Goal: Information Seeking & Learning: Find specific fact

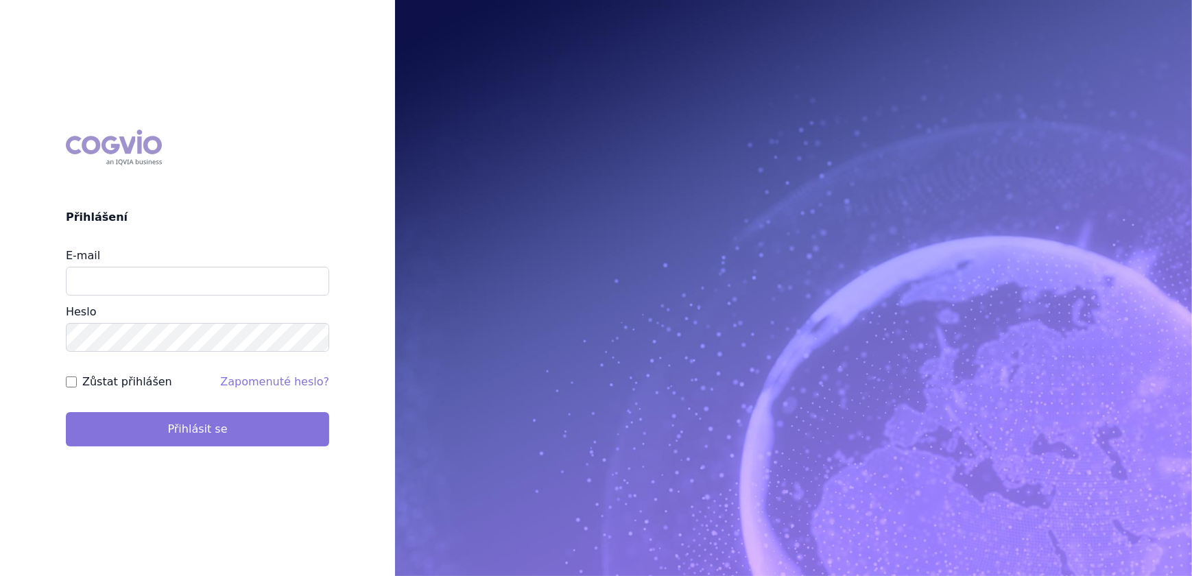
type input "veronika.damborska@vzp.cz"
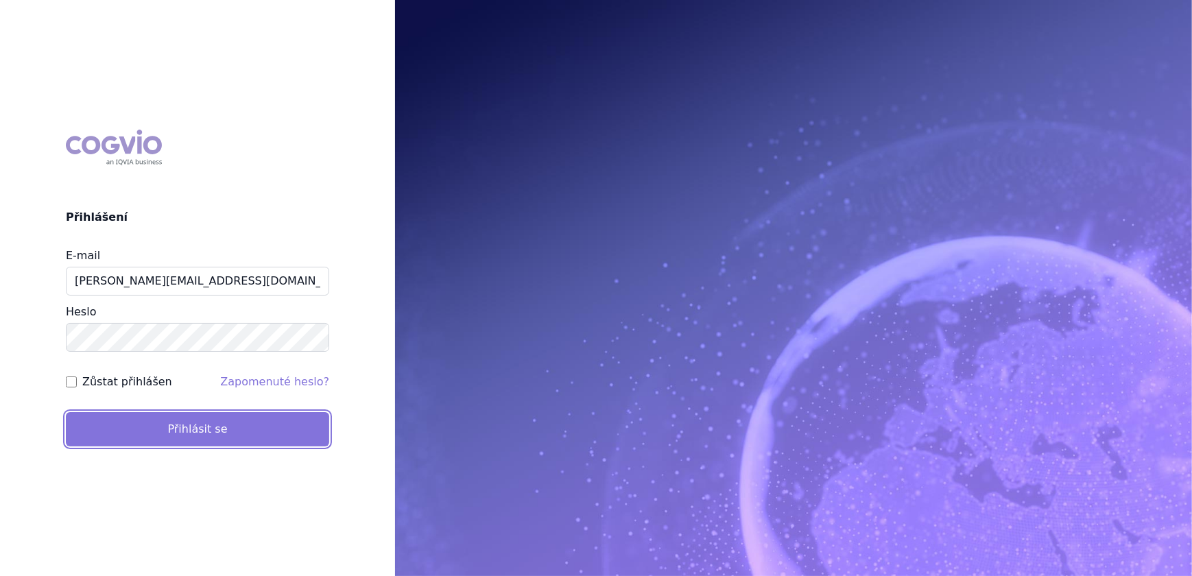
click at [195, 432] on button "Přihlásit se" at bounding box center [197, 429] width 263 height 34
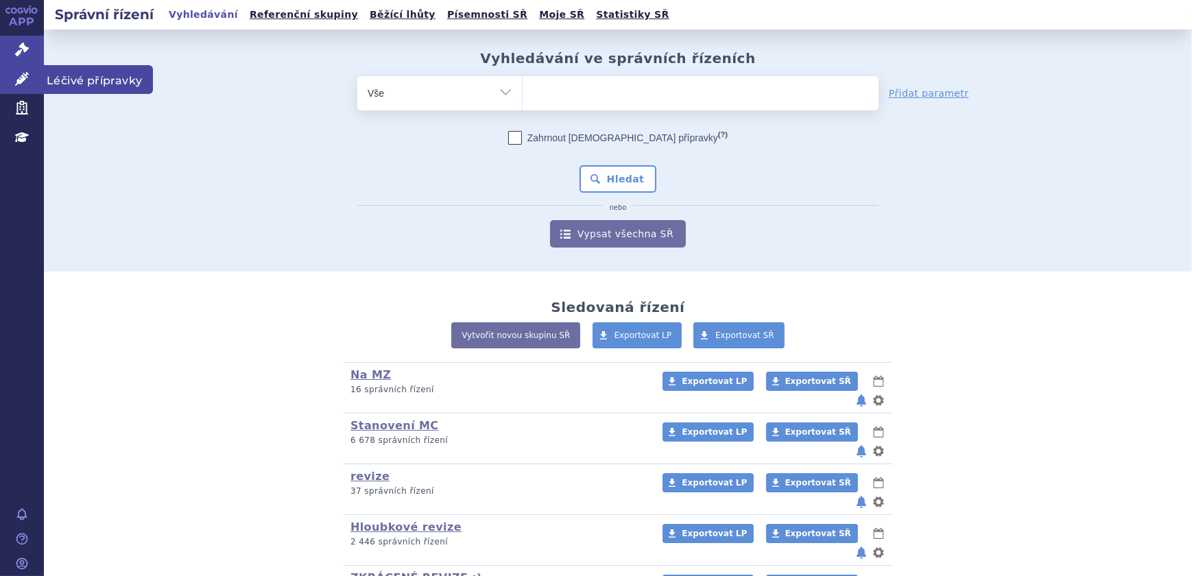
drag, startPoint x: 34, startPoint y: 84, endPoint x: 46, endPoint y: 88, distance: 12.6
click at [34, 84] on link "Léčivé přípravky" at bounding box center [22, 79] width 44 height 29
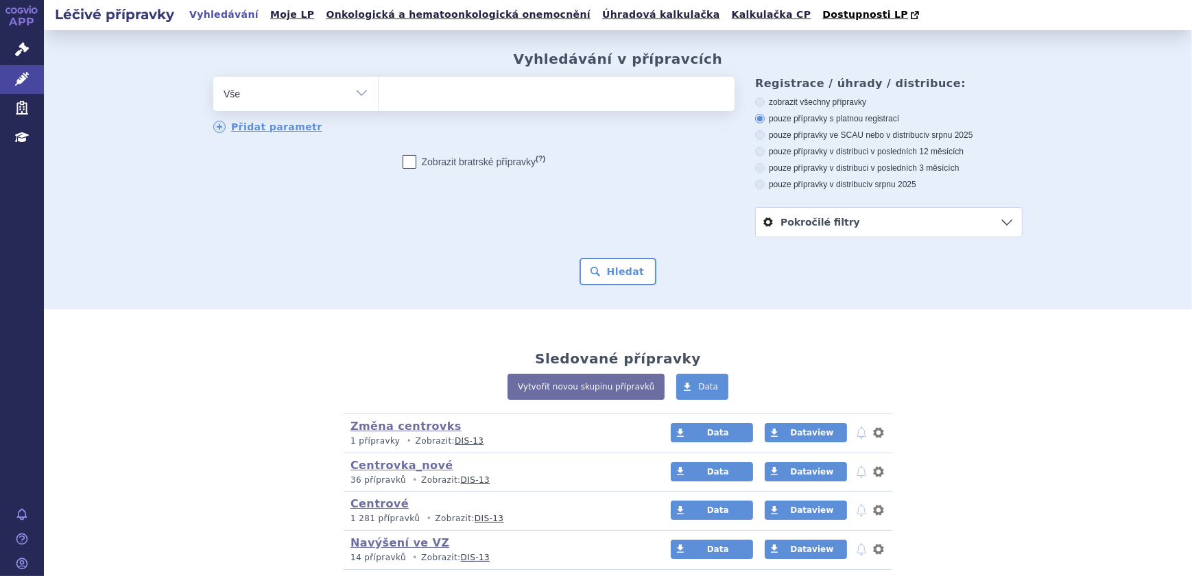
select select "filter-atc-group"
click at [213, 77] on select "Vše Přípravek/SUKL kód MAH VPOIS ATC/Aktivní látka Léková forma Síla" at bounding box center [295, 92] width 165 height 31
click at [409, 110] on span at bounding box center [557, 94] width 356 height 34
click at [379, 110] on select at bounding box center [378, 93] width 1 height 34
paste input "J01DH52"
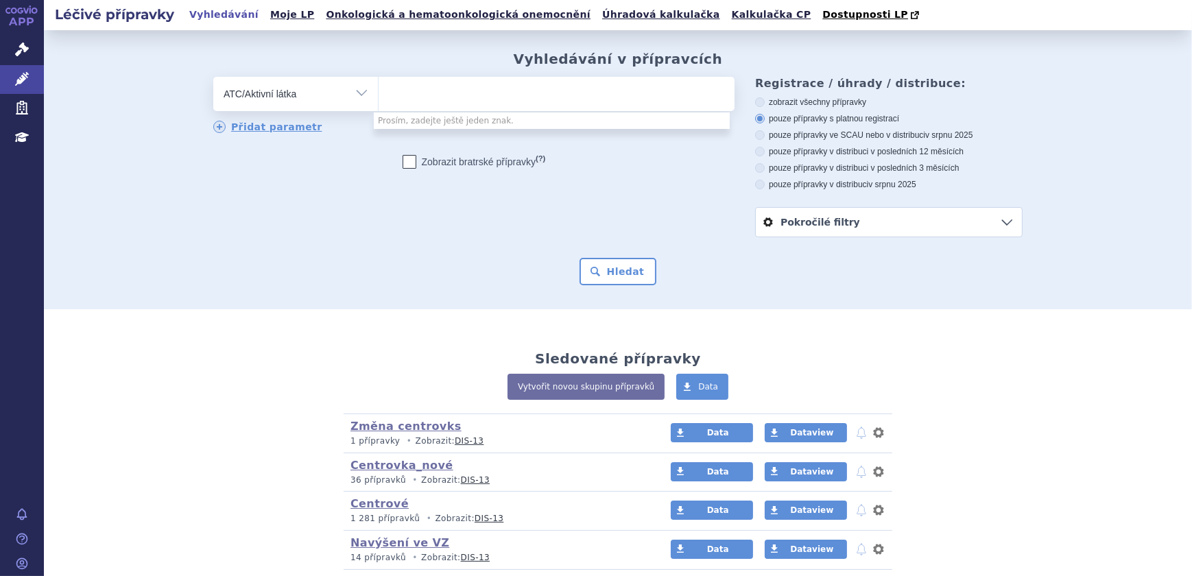
type input "J01DH52"
select select "J01DH52"
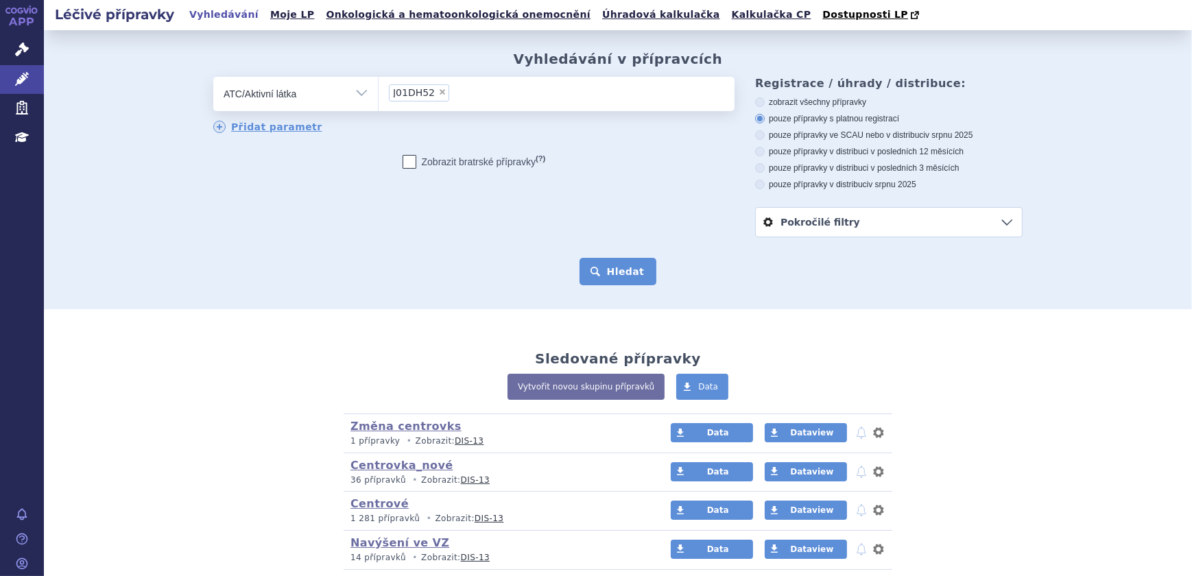
click at [603, 262] on button "Hledat" at bounding box center [617, 271] width 77 height 27
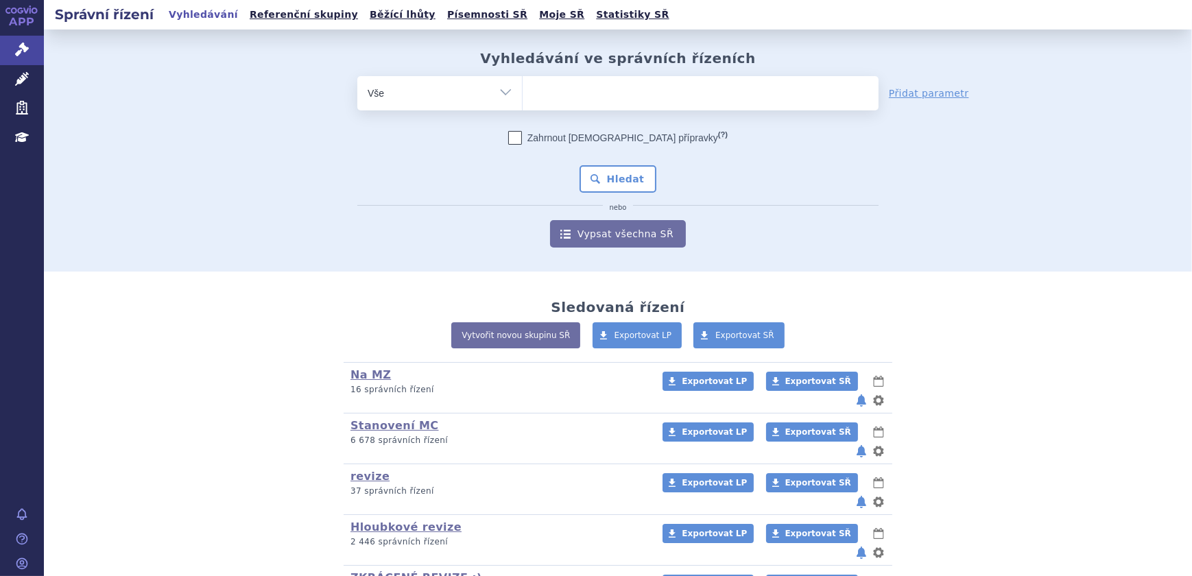
click at [589, 96] on ul at bounding box center [701, 90] width 356 height 29
click at [523, 96] on select at bounding box center [522, 92] width 1 height 34
type input "fi"
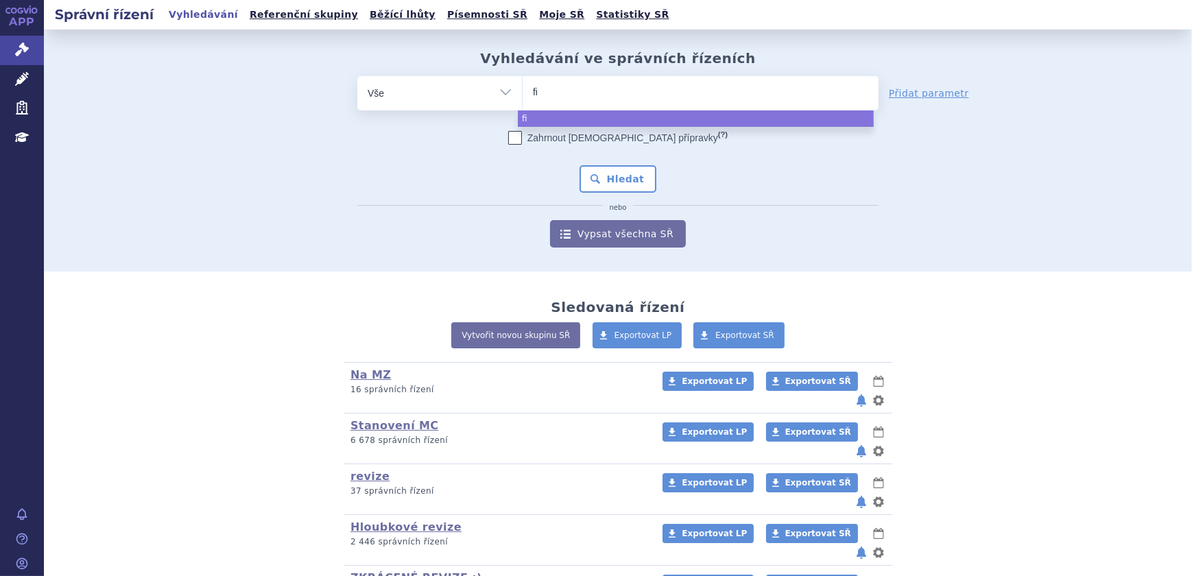
type input "fil"
type input "filsu"
type input "filsuv"
type input "filsuve"
type input "filsuvez"
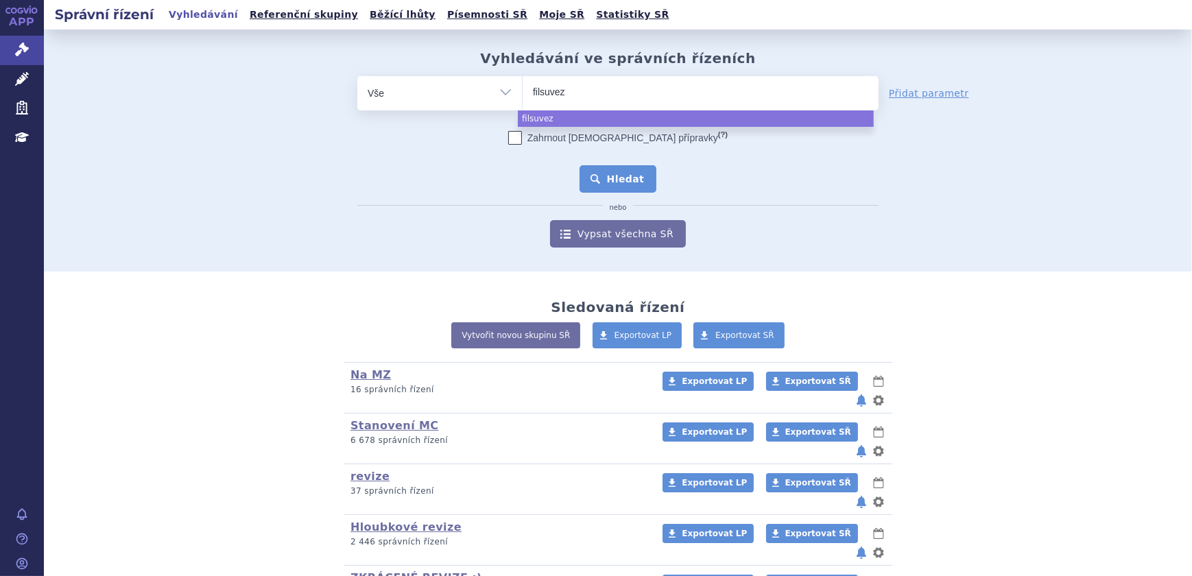
select select "filsuvez"
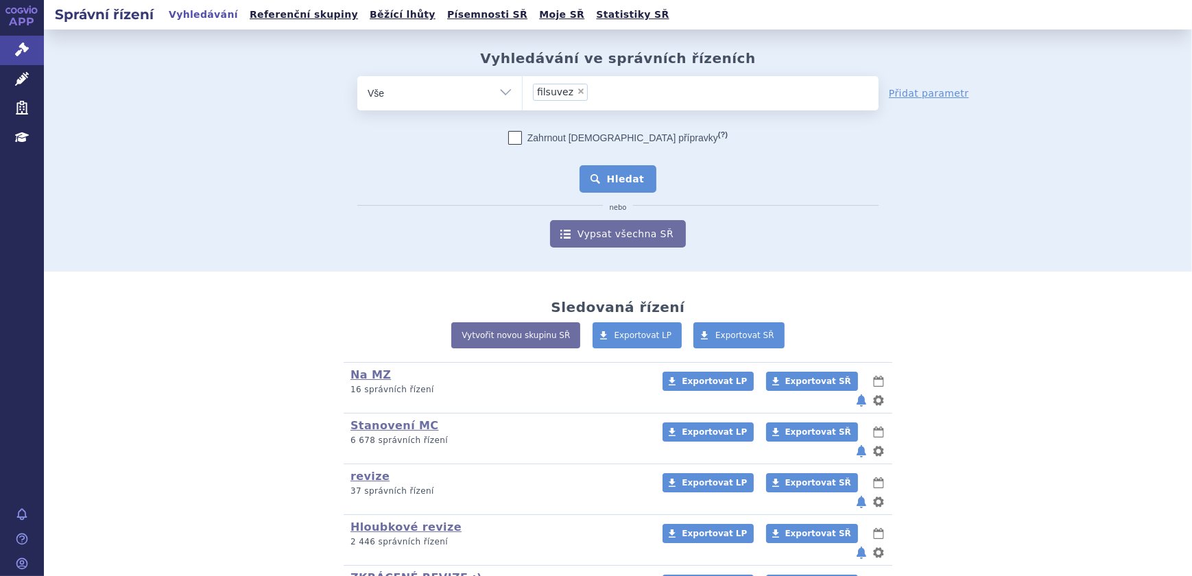
click at [610, 180] on button "Hledat" at bounding box center [617, 178] width 77 height 27
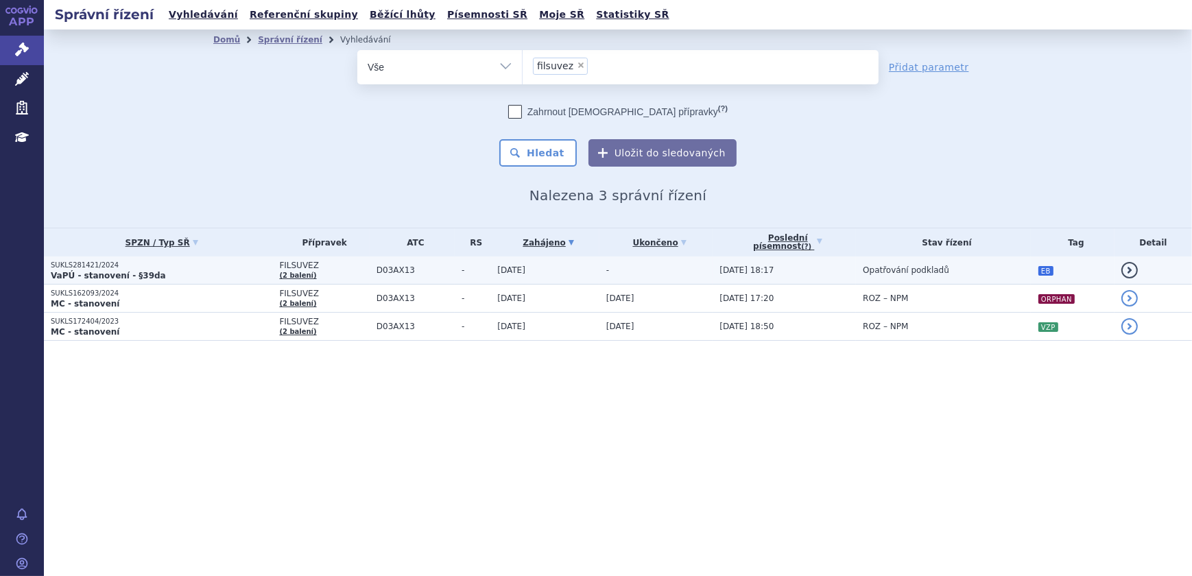
click at [614, 270] on td "-" at bounding box center [656, 270] width 114 height 28
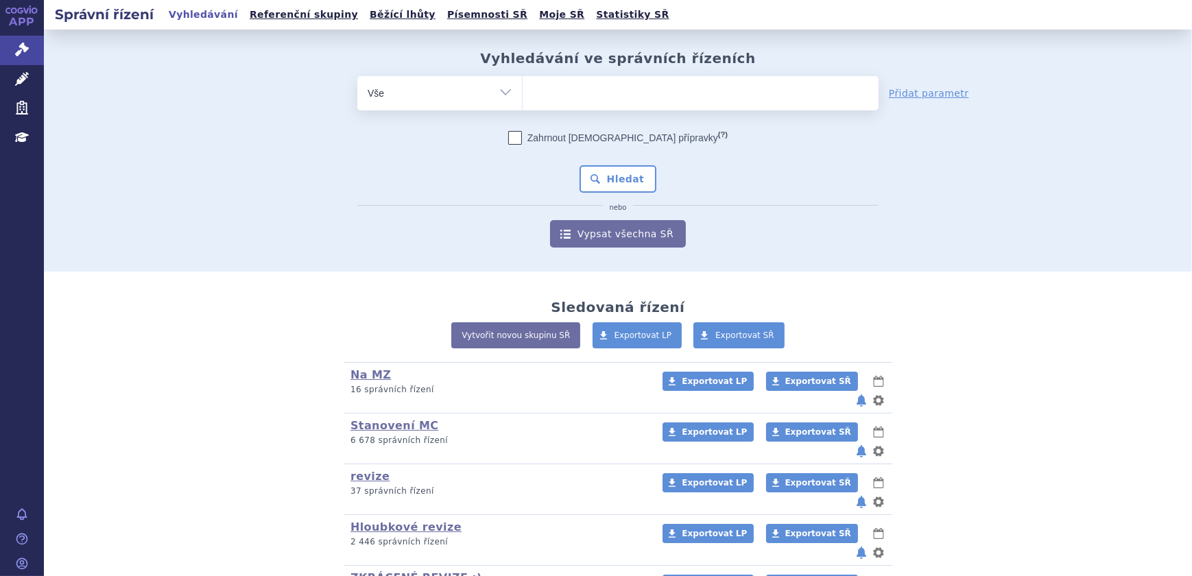
click at [633, 97] on ul at bounding box center [701, 90] width 356 height 29
click at [523, 97] on select at bounding box center [522, 92] width 1 height 34
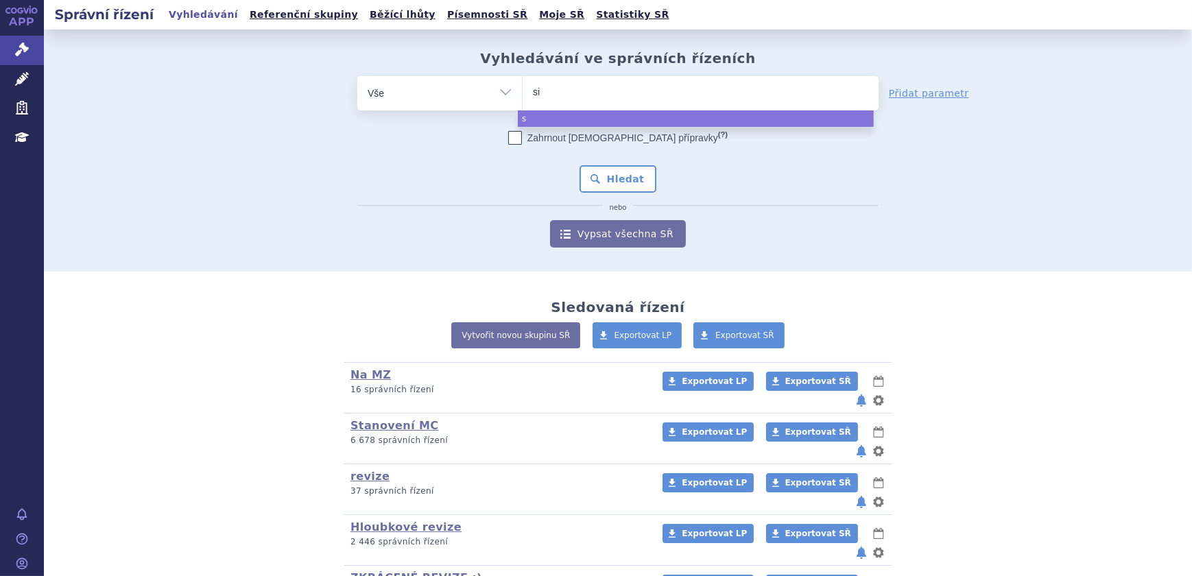
type input "sia"
type input "siala"
type input "sialana"
type input "sialanar"
select select "sialanar"
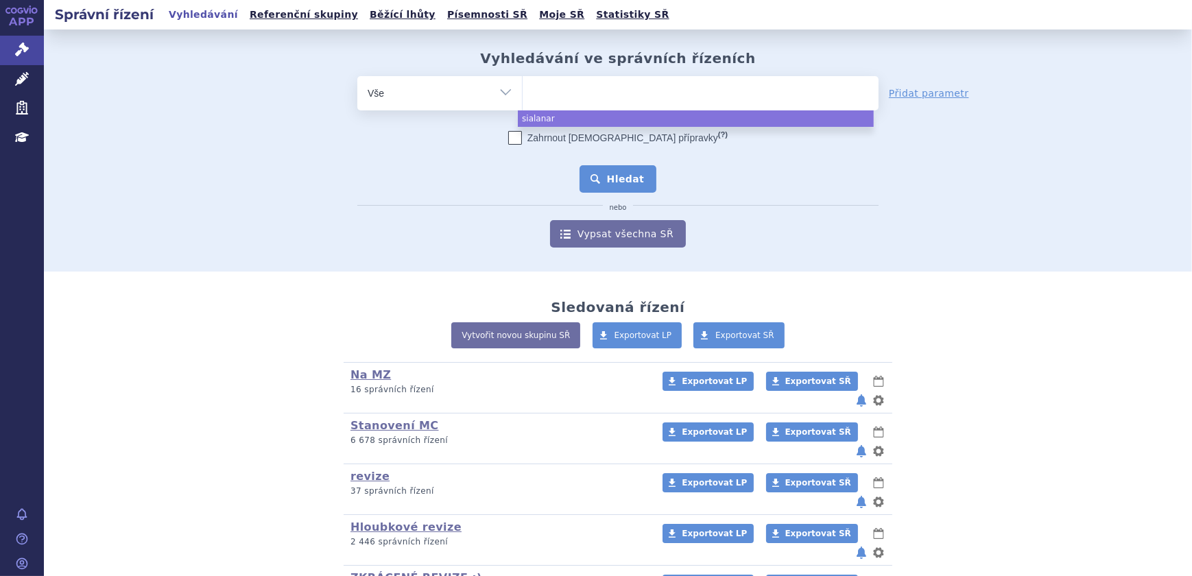
click at [621, 174] on button "Hledat" at bounding box center [617, 178] width 77 height 27
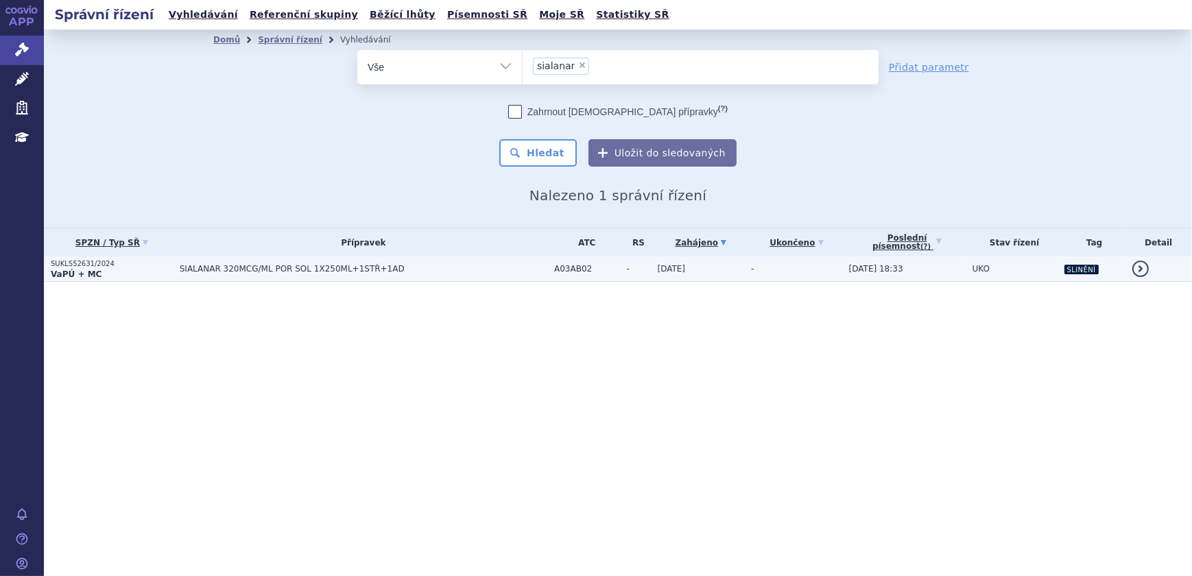
click at [483, 270] on span "SIALANAR 320MCG/ML POR SOL 1X250ML+1STŘ+1AD" at bounding box center [351, 269] width 343 height 10
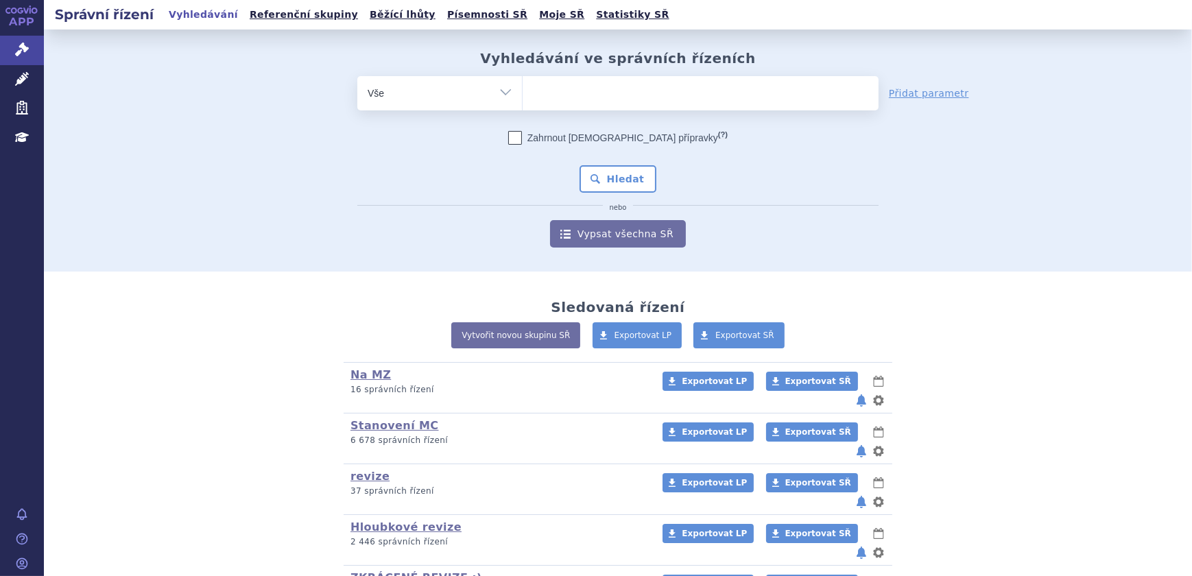
click at [607, 104] on ul at bounding box center [701, 90] width 356 height 29
click at [523, 104] on select at bounding box center [522, 92] width 1 height 34
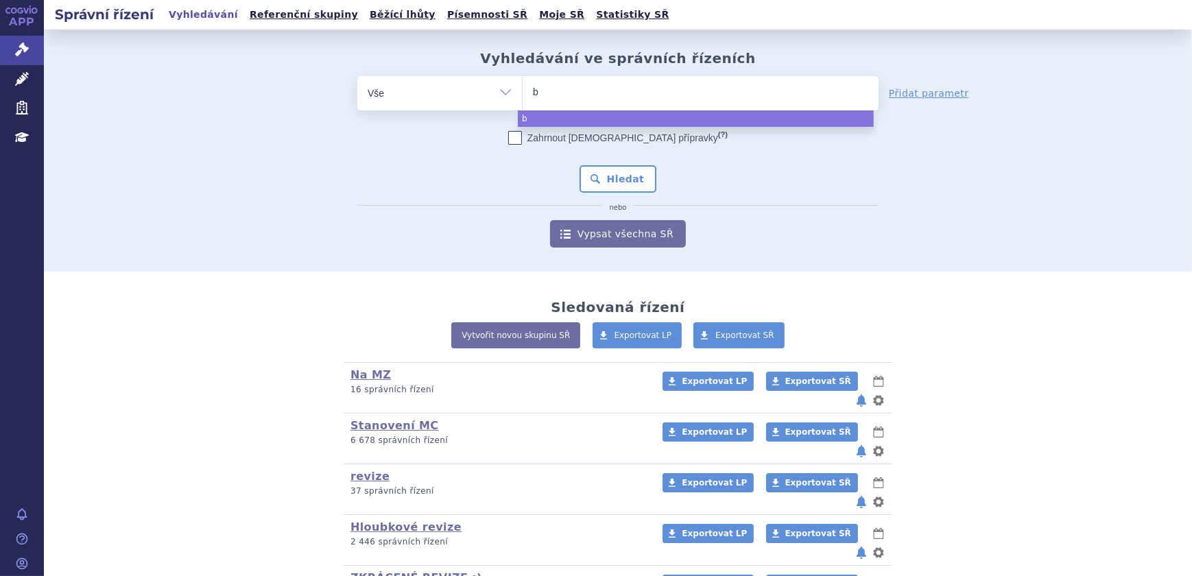
type input "be"
type input "bev"
type input "bevim"
type input "beviml"
type input "bevimla"
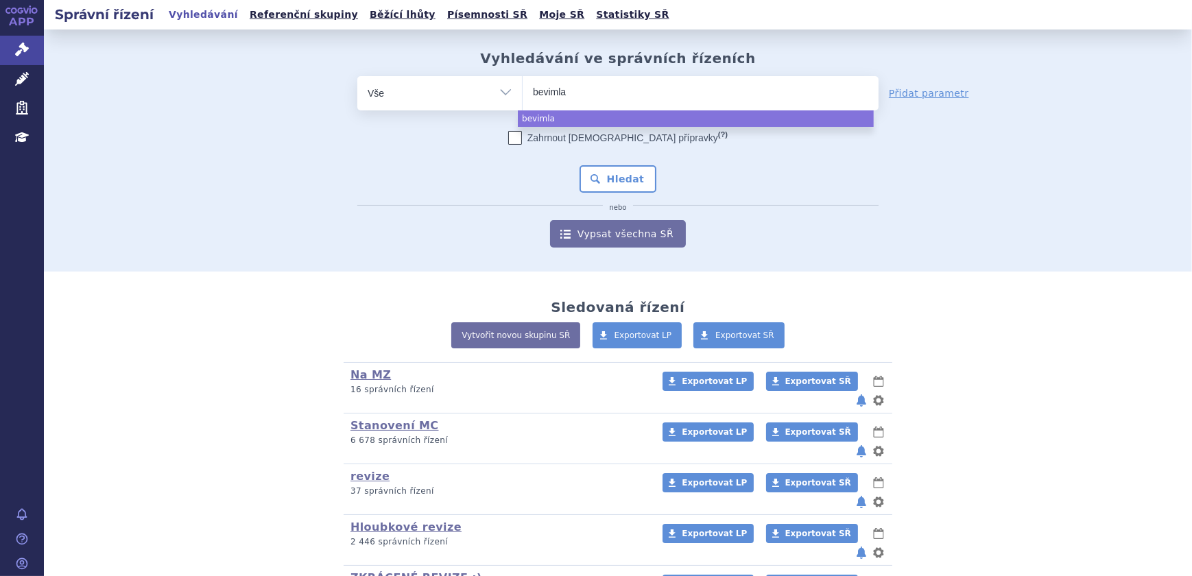
type input "bevimlar"
select select "bevimlar"
click at [592, 188] on button "Hledat" at bounding box center [617, 178] width 77 height 27
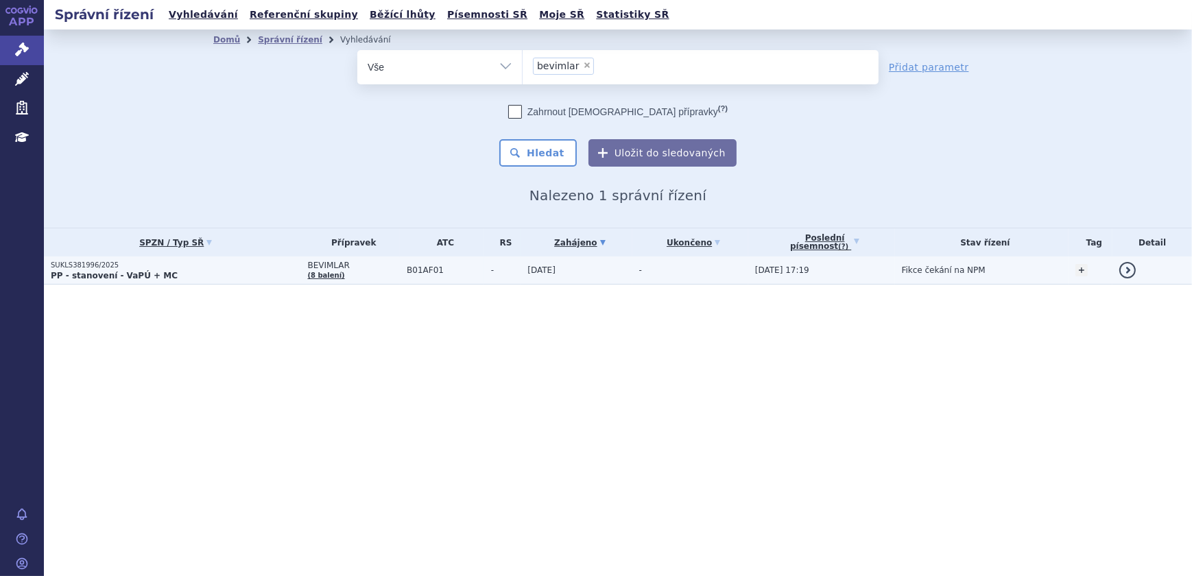
click at [499, 275] on td "-" at bounding box center [502, 270] width 37 height 28
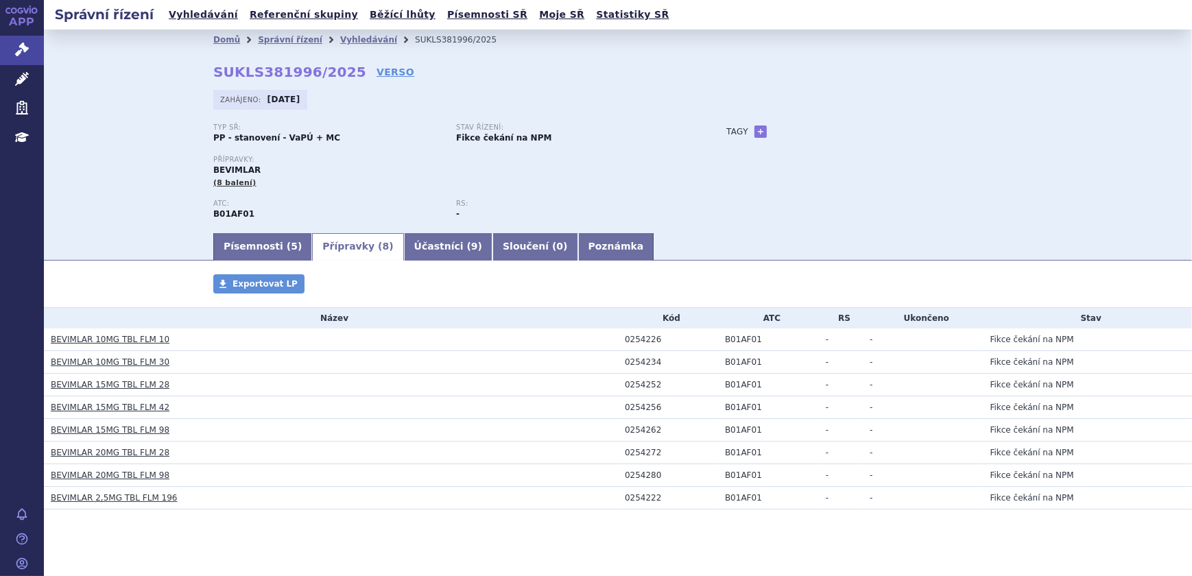
click at [125, 341] on link "BEVIMLAR 10MG TBL FLM 10" at bounding box center [110, 340] width 119 height 10
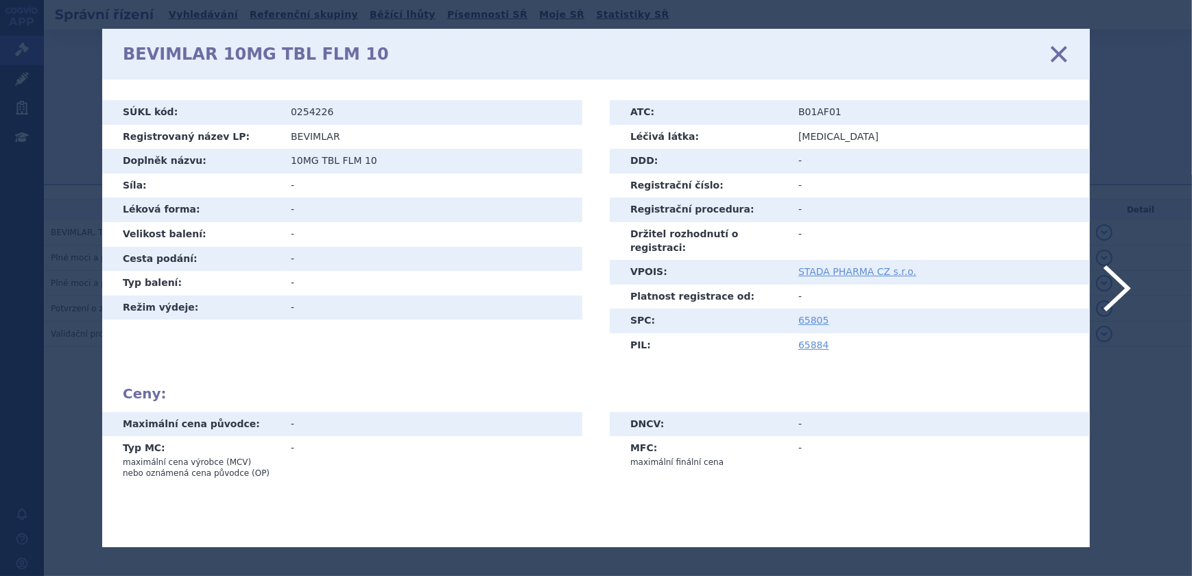
click at [1060, 48] on icon at bounding box center [1058, 54] width 29 height 29
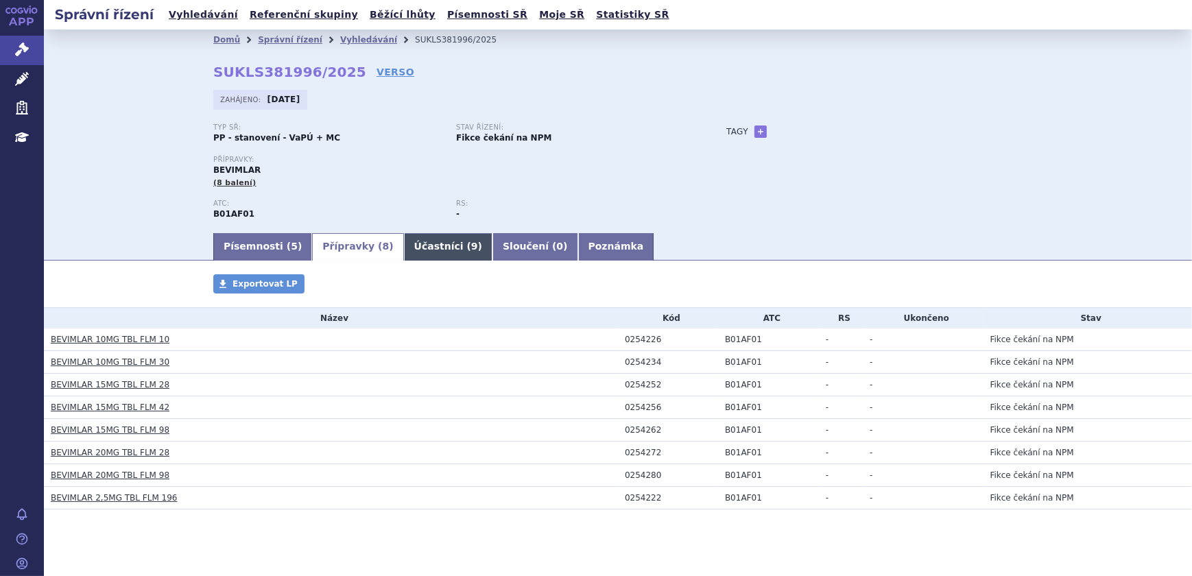
click at [408, 244] on link "Účastníci ( 9 )" at bounding box center [448, 246] width 88 height 27
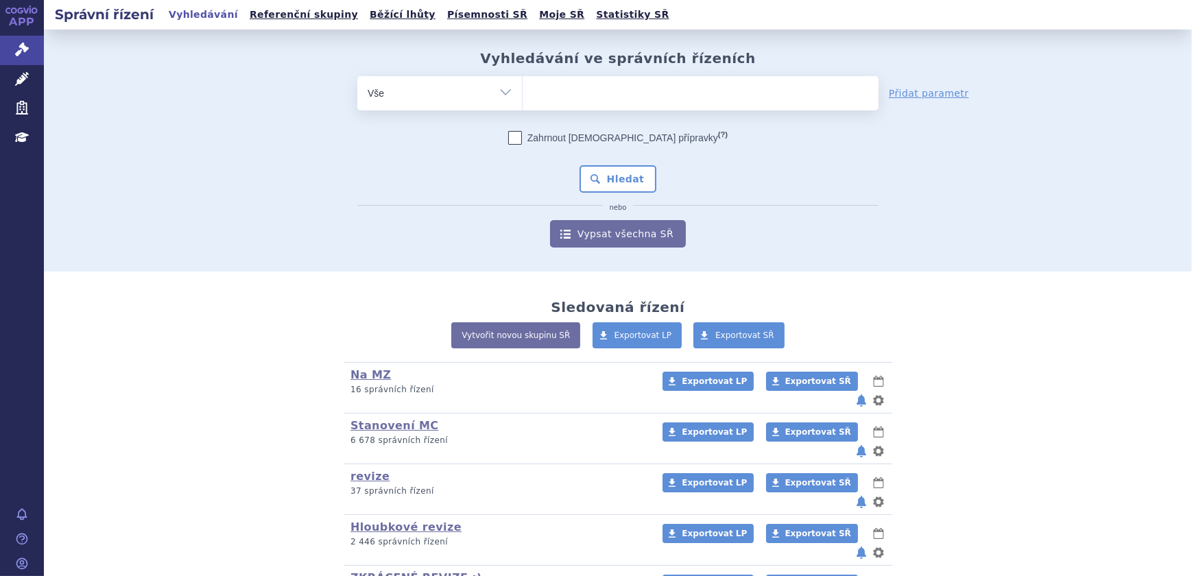
click at [598, 108] on span at bounding box center [701, 93] width 356 height 34
click at [523, 108] on select at bounding box center [522, 92] width 1 height 34
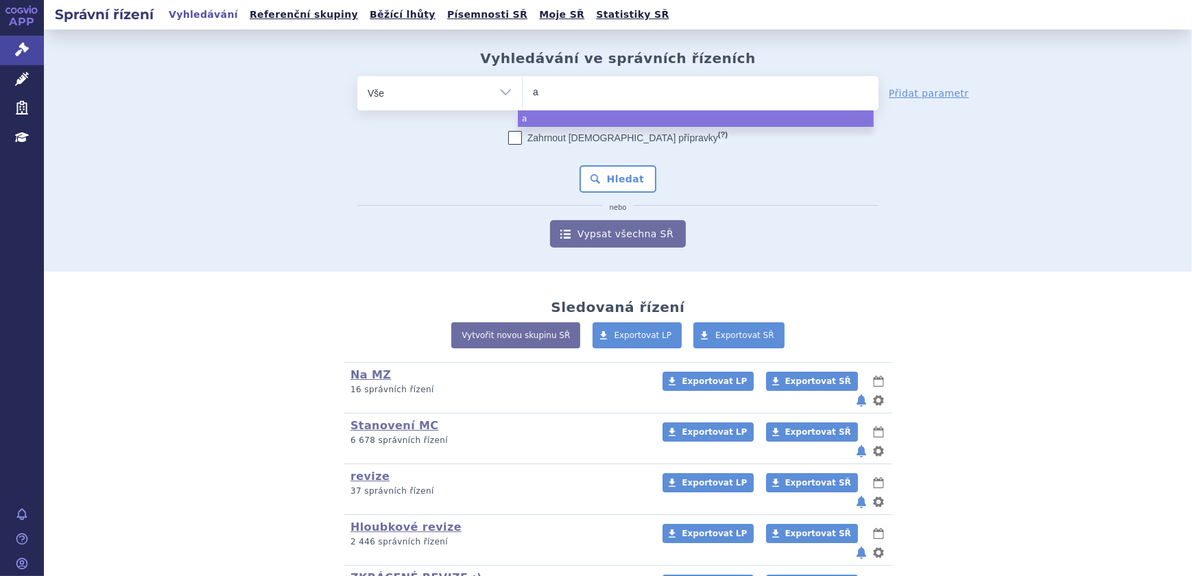
type input "ak"
type input "aka"
type input "akan"
type input "akanti"
type input "akantio"
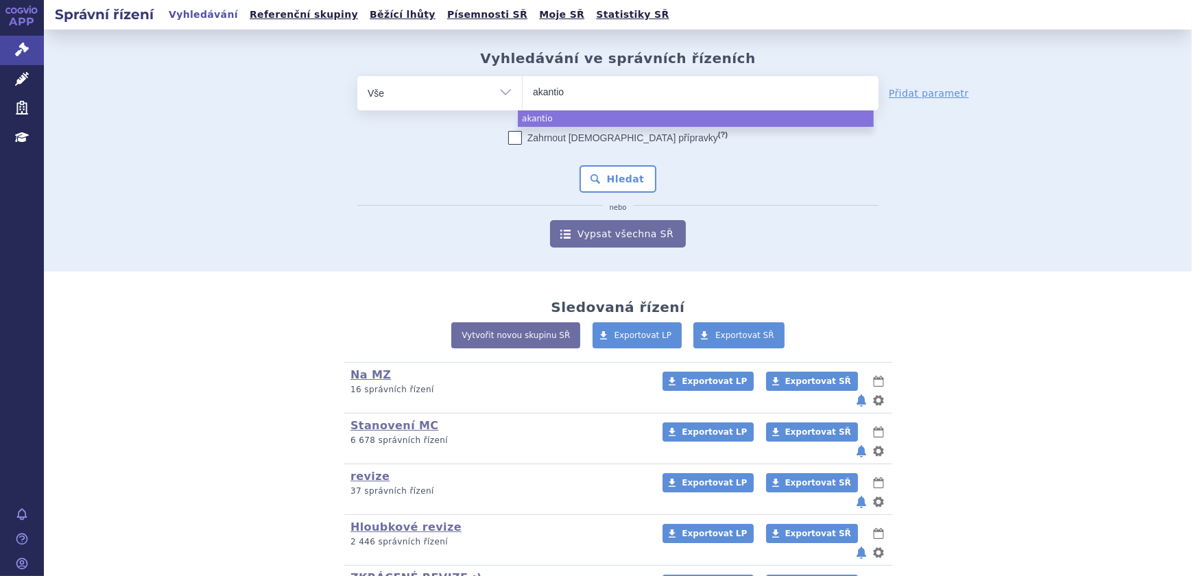
type input "akantior"
select select "akantior"
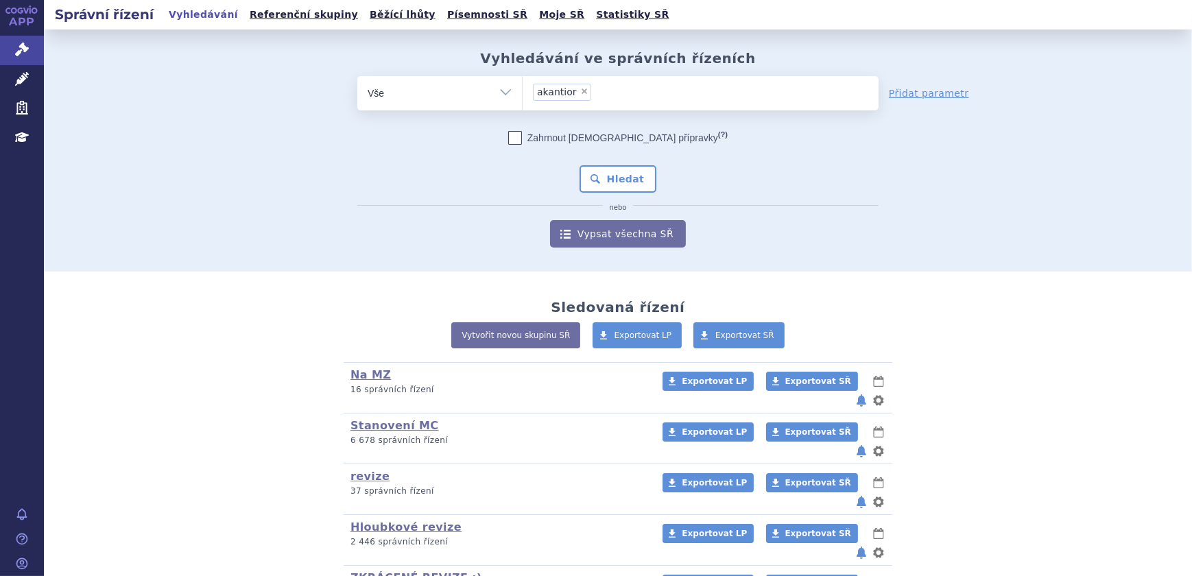
click at [612, 194] on div "Zahrnout bratrské přípravky (?) * Pozor, hledání dle vyhledávacího parametru In…" at bounding box center [617, 189] width 521 height 117
click at [608, 174] on button "Hledat" at bounding box center [617, 178] width 77 height 27
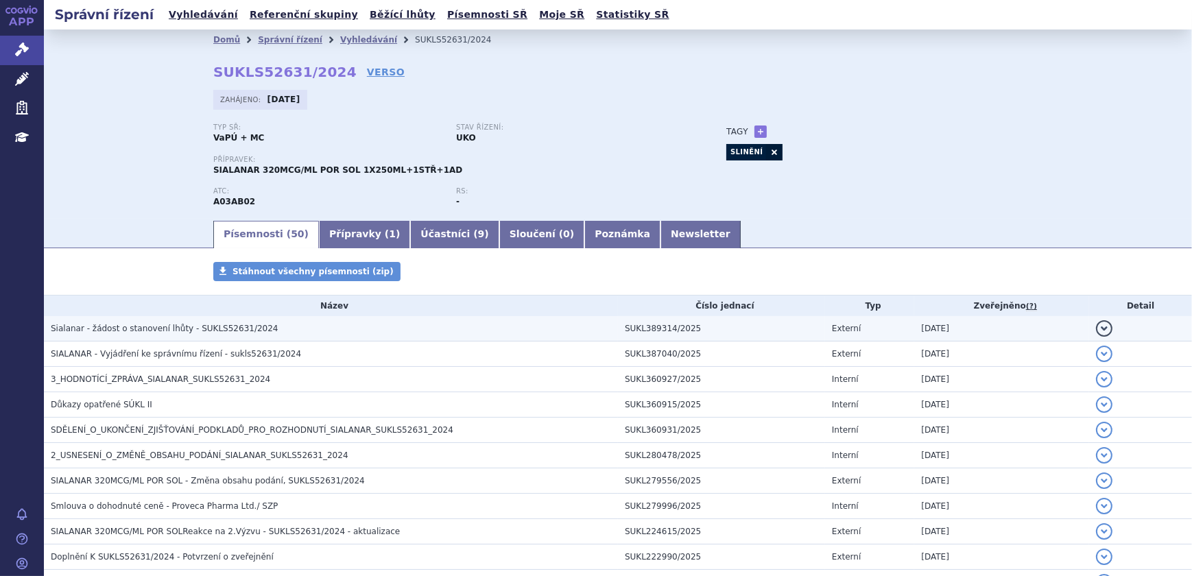
click at [206, 332] on span "Sialanar - žádost o stanovení lhůty - SUKLS52631/2024" at bounding box center [165, 329] width 228 height 10
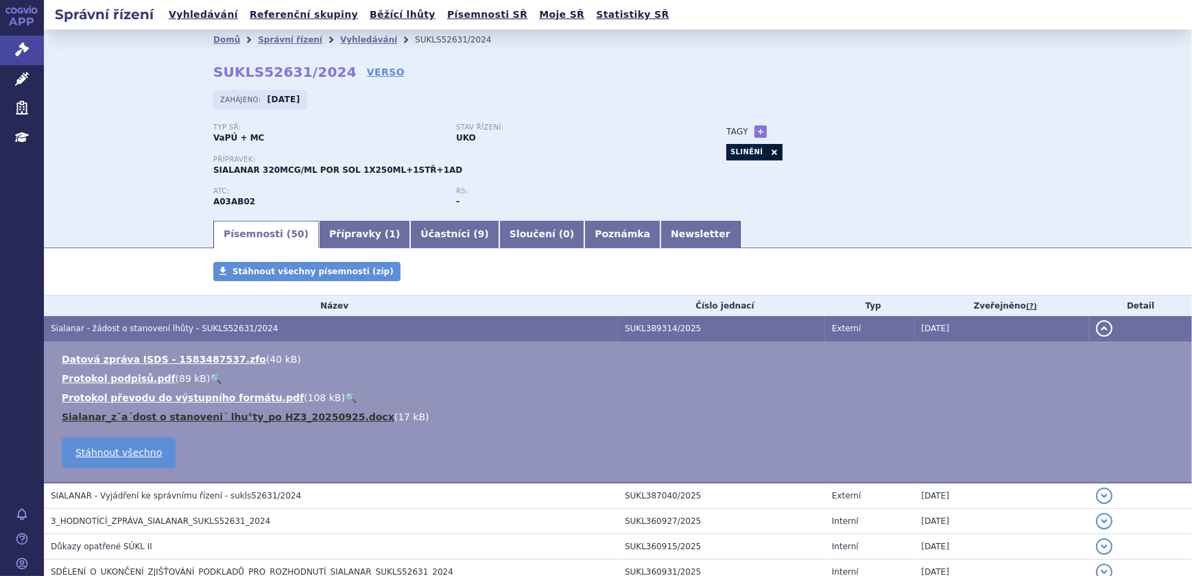
click at [321, 418] on link "Sialanar_zˇa´dost o stanoveni´ lhu°ty_po HZ3_20250925.docx" at bounding box center [228, 416] width 333 height 11
drag, startPoint x: 1045, startPoint y: 5, endPoint x: 872, endPoint y: 210, distance: 268.2
click at [871, 214] on div "Typ SŘ: VaPÚ + MC Stav řízení: UKO Přípravek: SIALANAR 320MCG/ML POR SOL 1X250M…" at bounding box center [617, 170] width 809 height 95
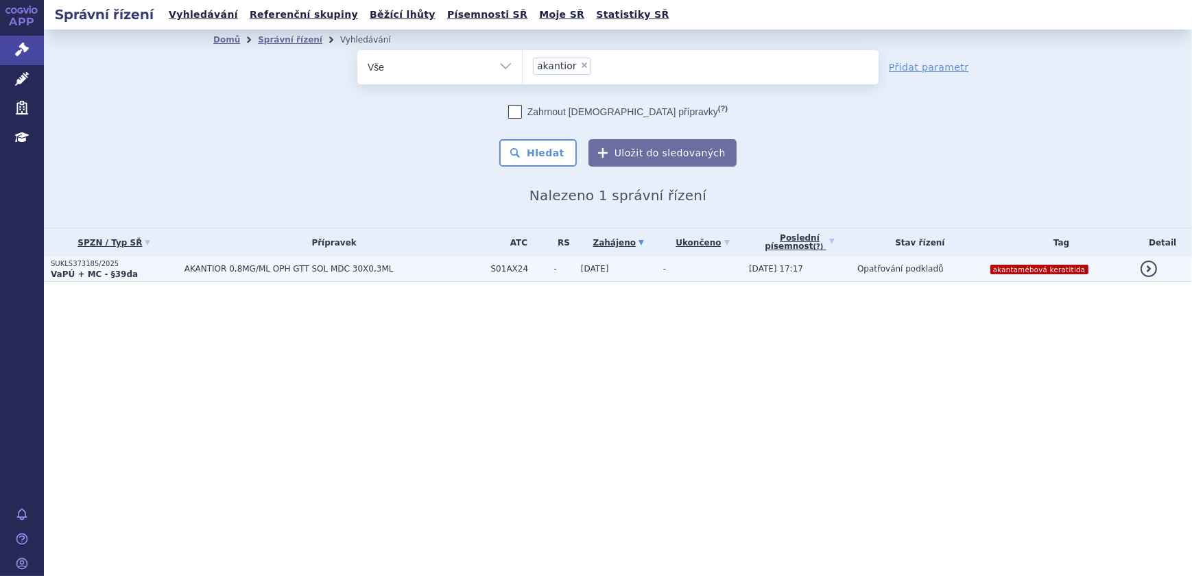
click at [292, 269] on span "AKANTIOR 0,8MG/ML OPH GTT SOL MDC 30X0,3ML" at bounding box center [334, 269] width 300 height 10
